Goal: Find specific page/section: Find specific page/section

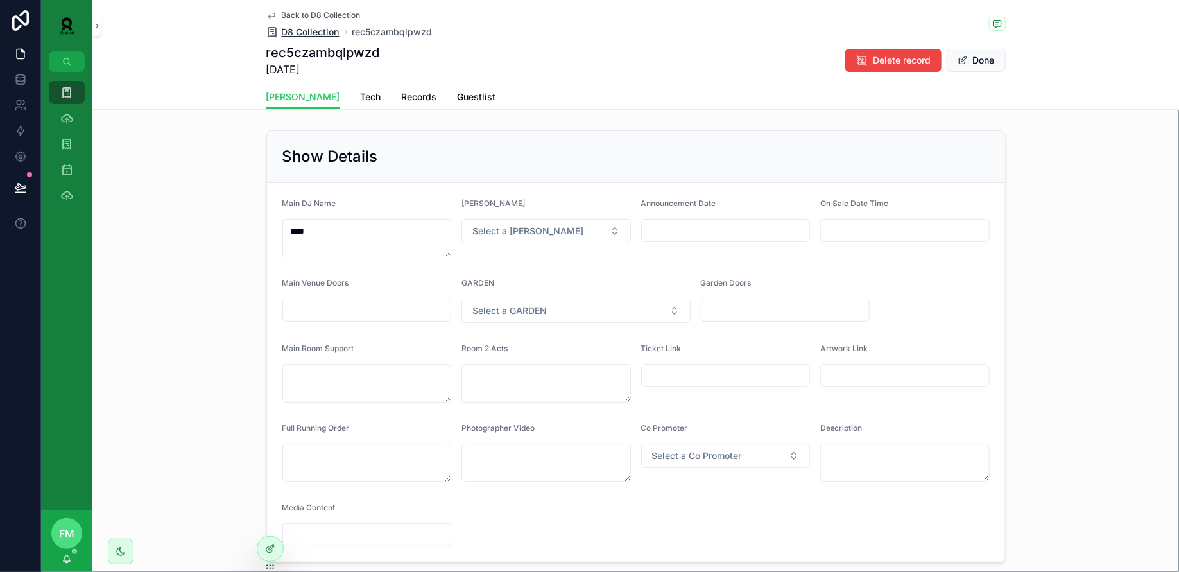
scroll to position [381, 0]
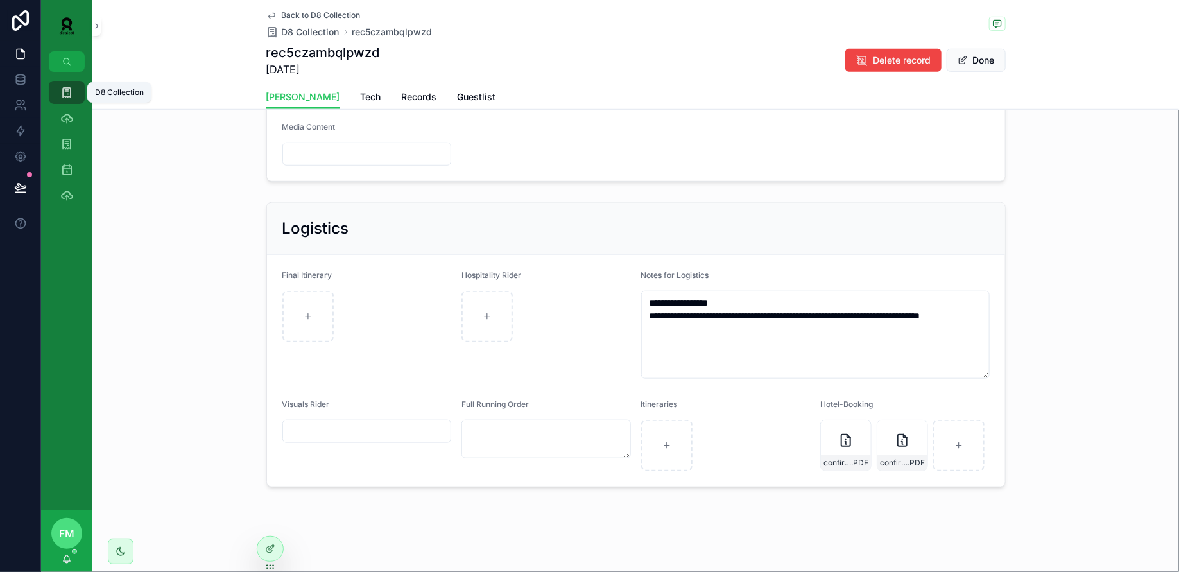
click at [70, 98] on icon "scrollable content" at bounding box center [66, 92] width 13 height 13
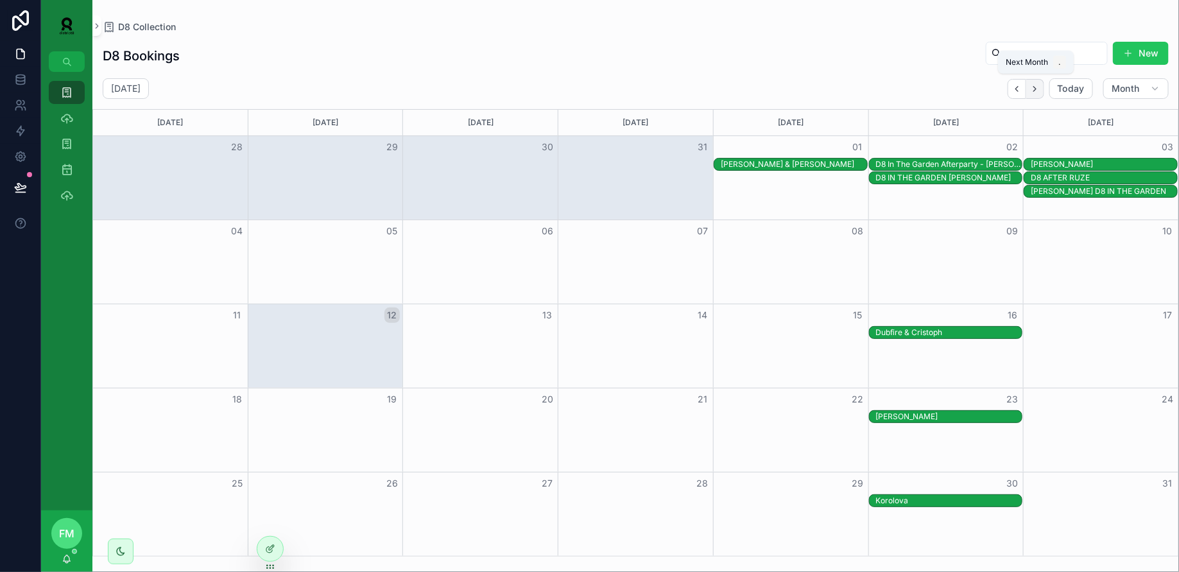
click at [1036, 92] on icon "Next" at bounding box center [1035, 89] width 10 height 10
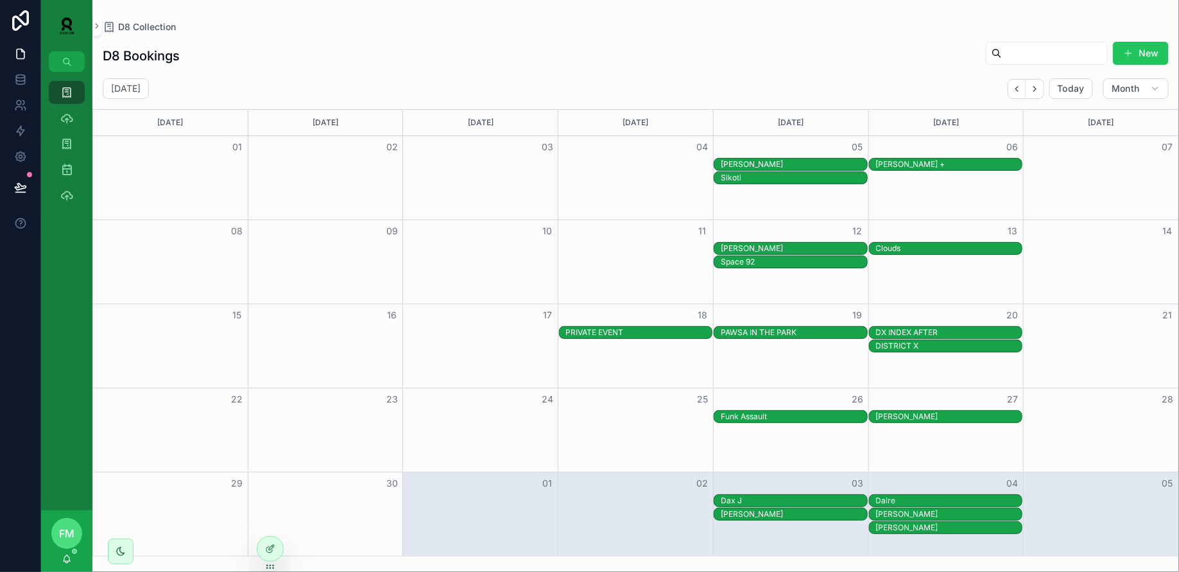
click at [576, 332] on div "PRIVATE EVENT" at bounding box center [639, 332] width 146 height 10
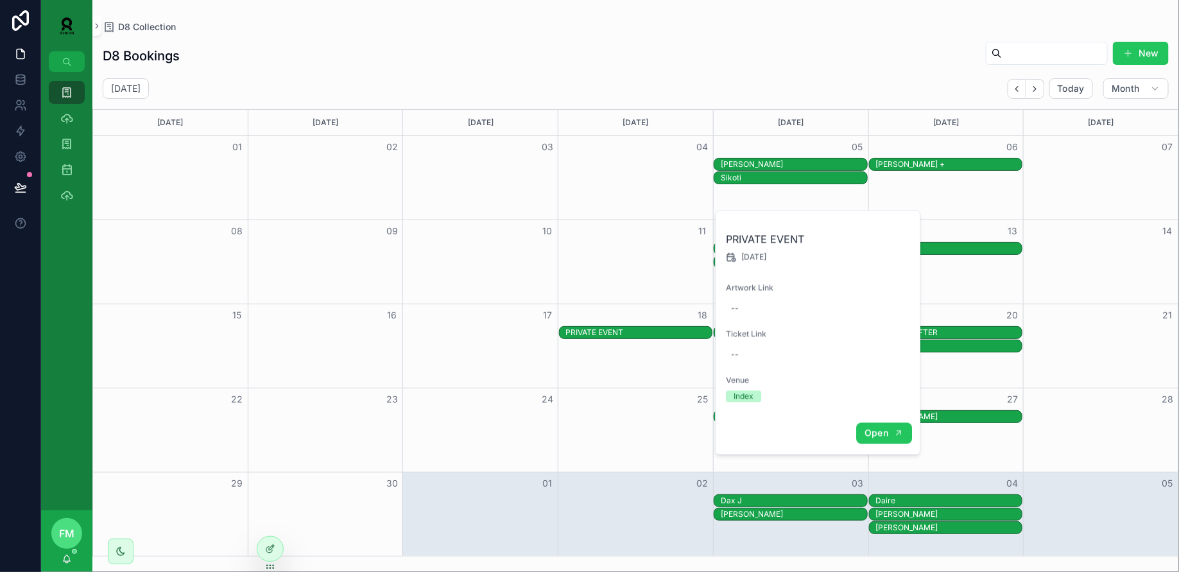
click at [879, 428] on span "Open" at bounding box center [876, 433] width 24 height 12
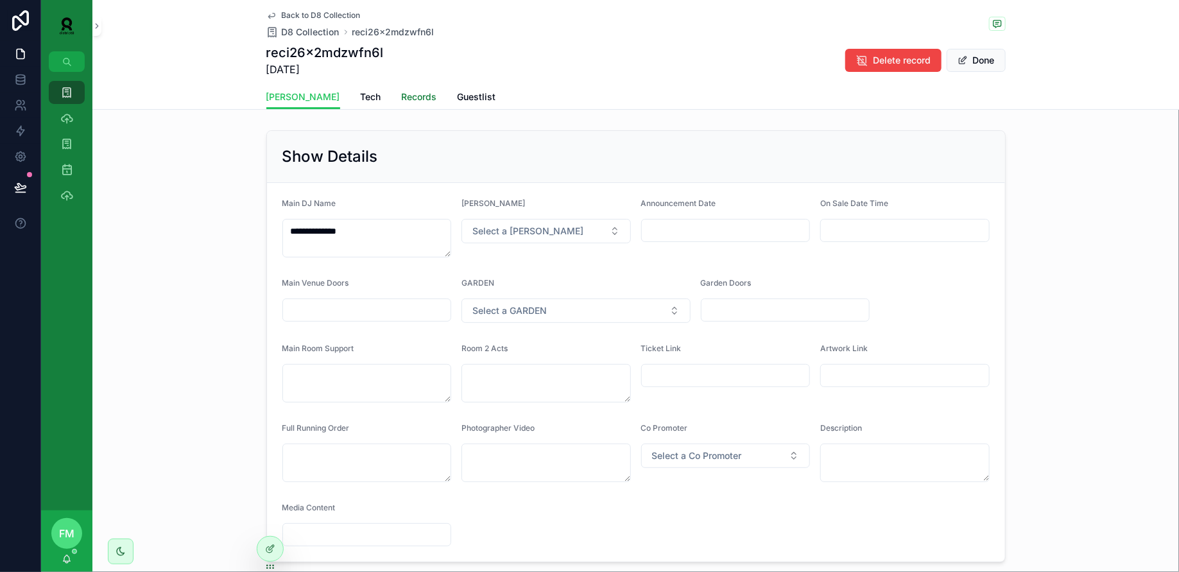
click at [402, 94] on span "Records" at bounding box center [419, 96] width 35 height 13
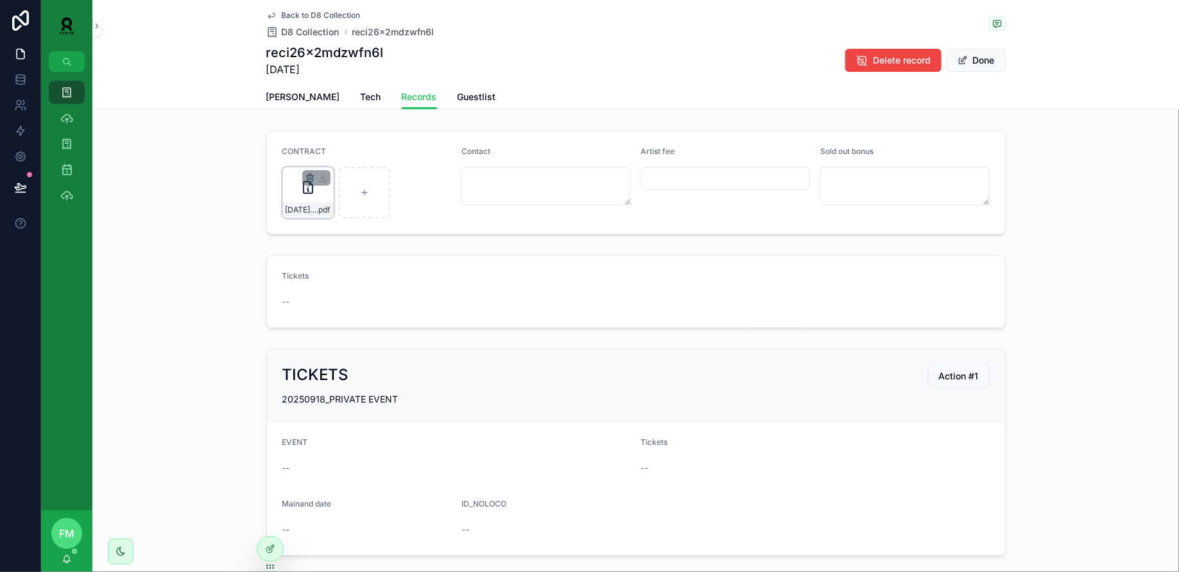
click at [307, 174] on icon "scrollable content" at bounding box center [310, 178] width 10 height 10
click at [338, 153] on icon "scrollable content" at bounding box center [337, 154] width 10 height 10
click at [72, 96] on icon "scrollable content" at bounding box center [66, 92] width 13 height 13
